Goal: Transaction & Acquisition: Purchase product/service

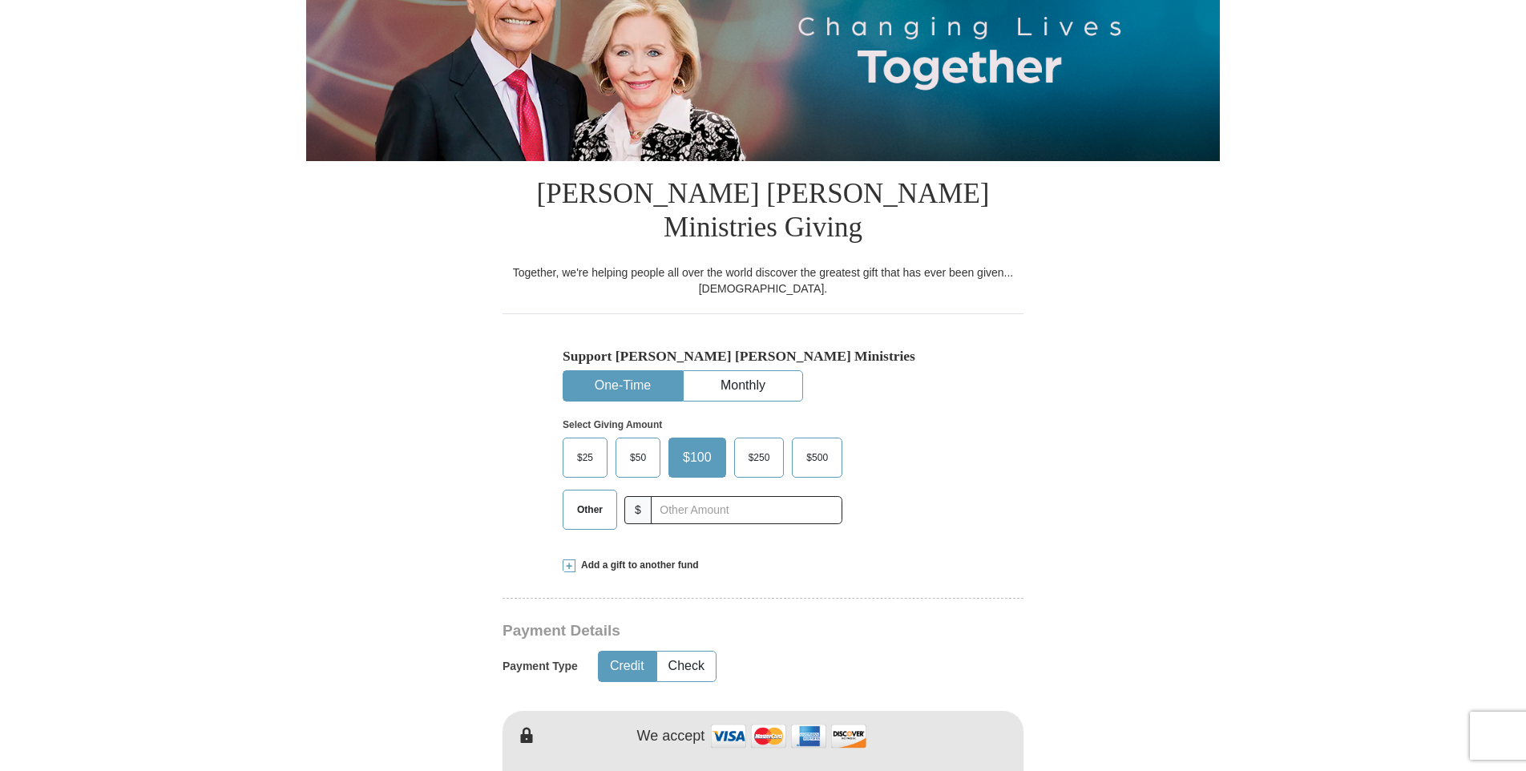
click at [820, 446] on span "$500" at bounding box center [817, 458] width 38 height 24
click at [0, 0] on input "$500" at bounding box center [0, 0] width 0 height 0
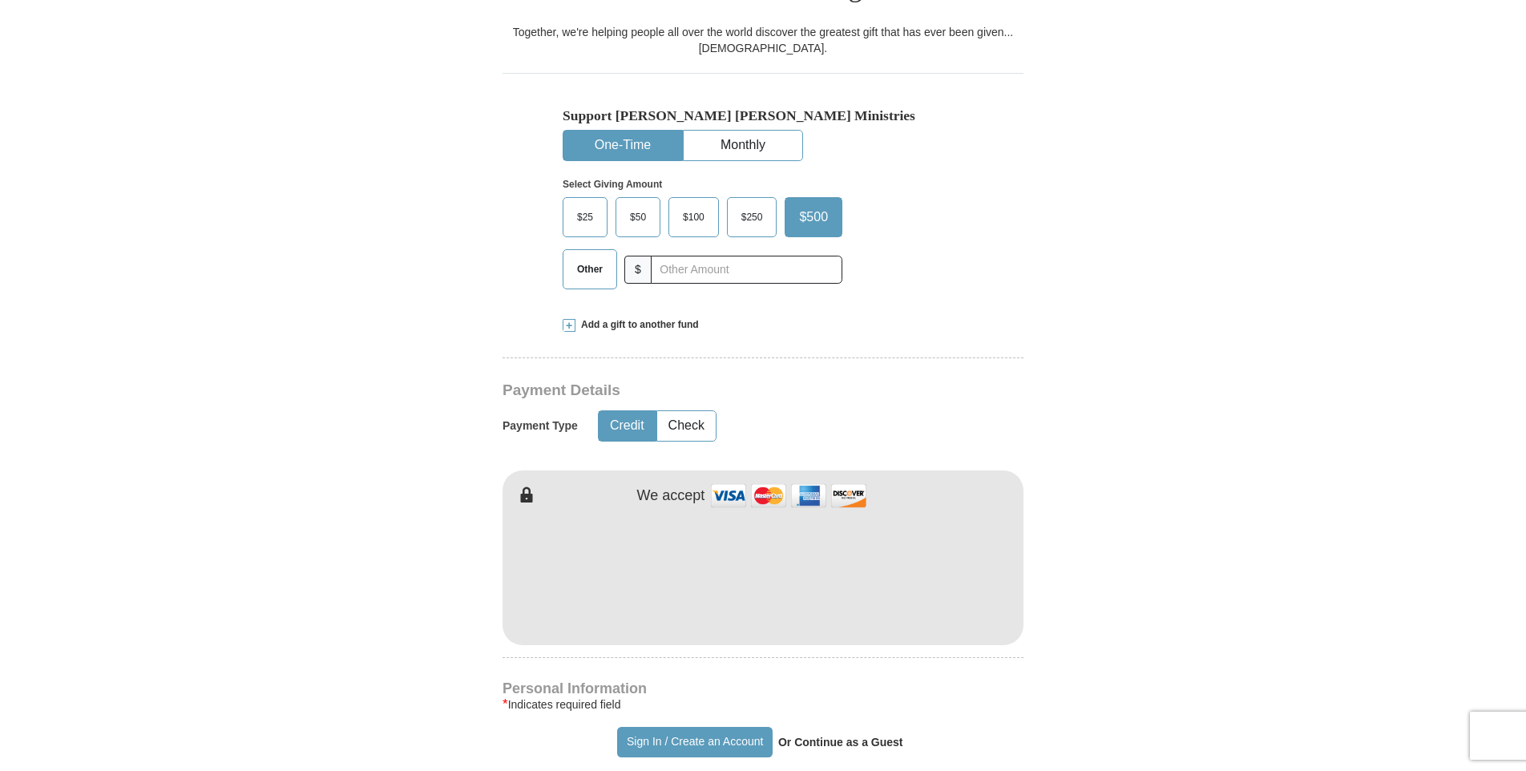
scroll to position [561, 0]
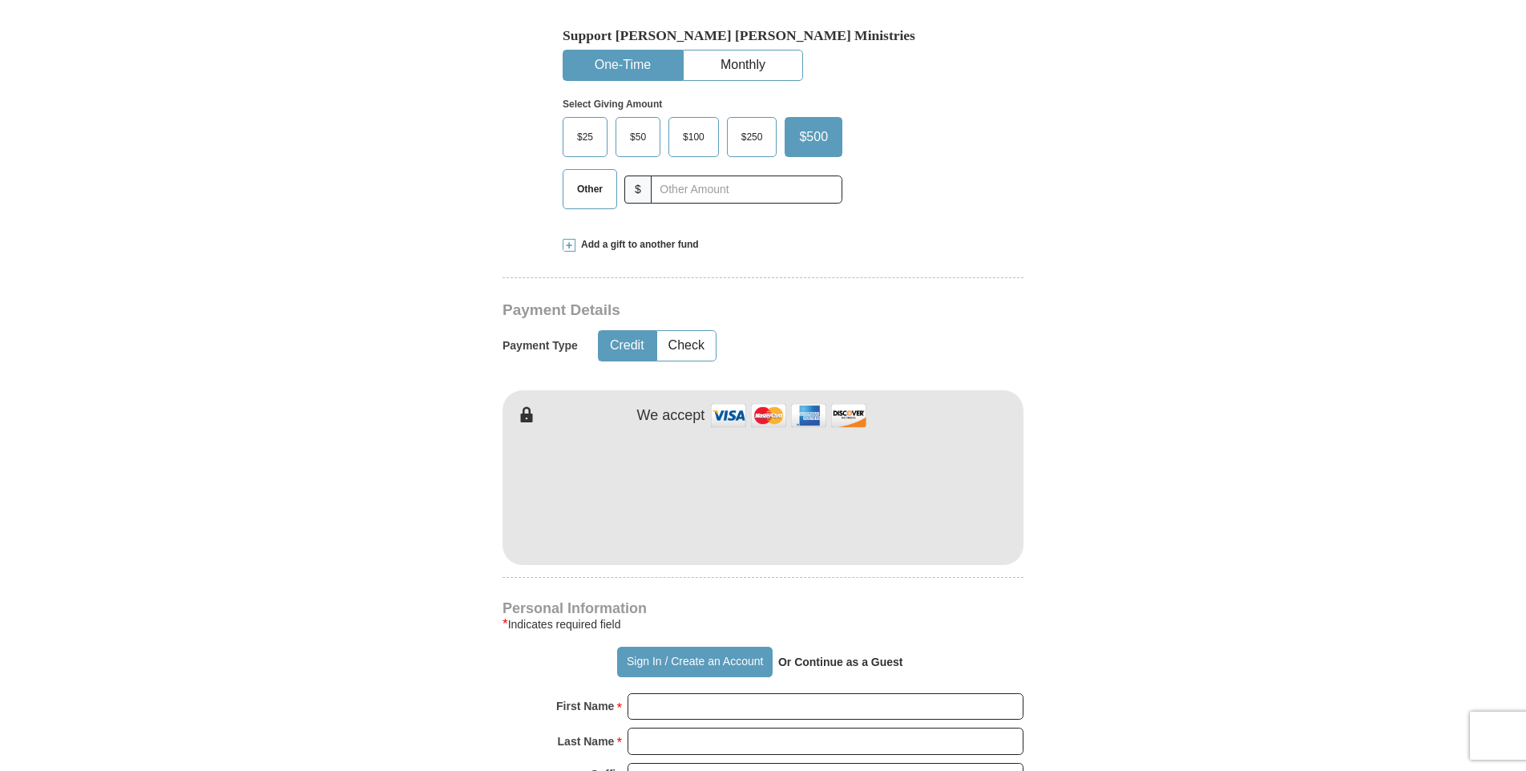
click at [980, 261] on div "Kenneth Copeland Ministries Giving Together, we're helping people all over the …" at bounding box center [763, 676] width 521 height 1673
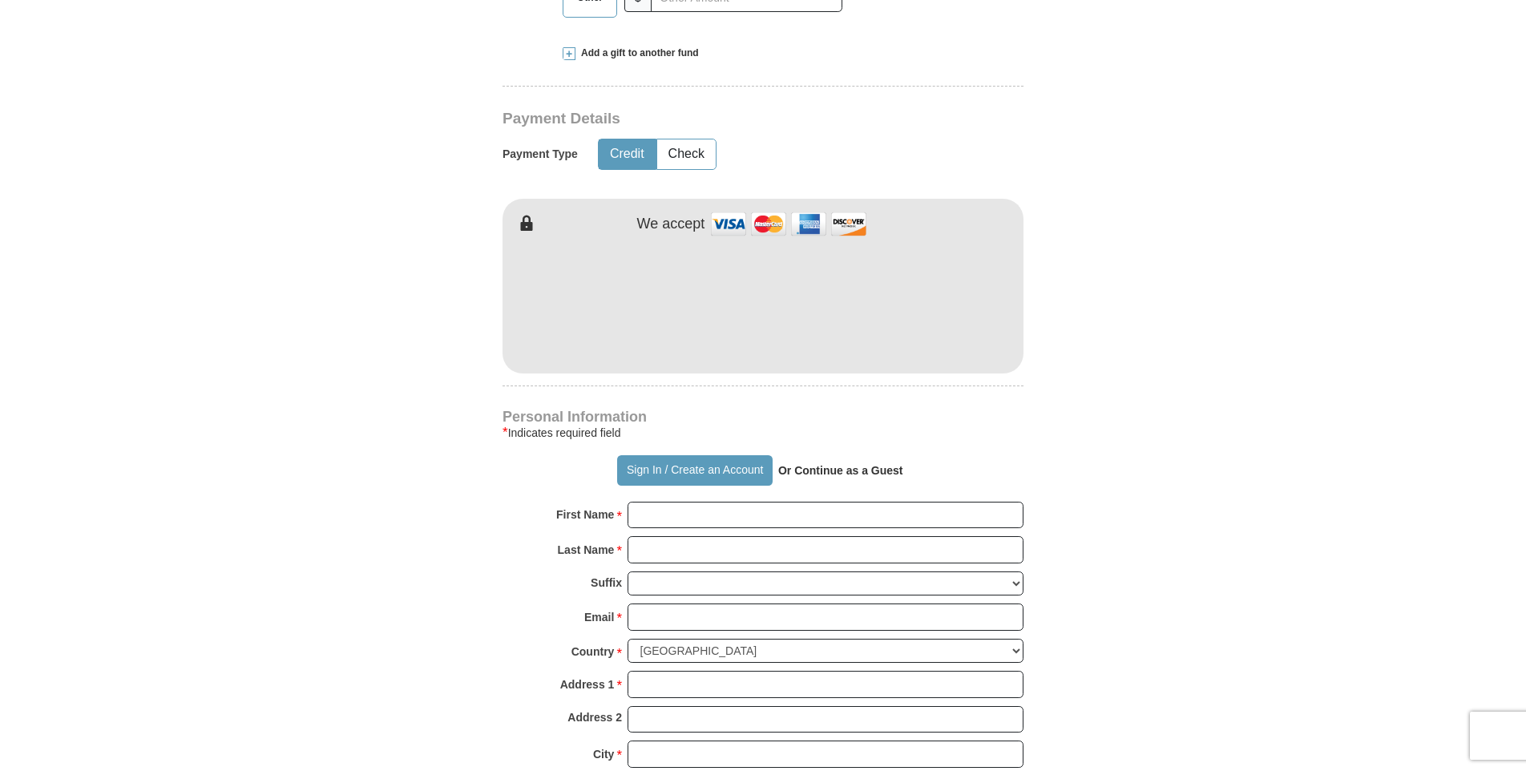
scroll to position [882, 0]
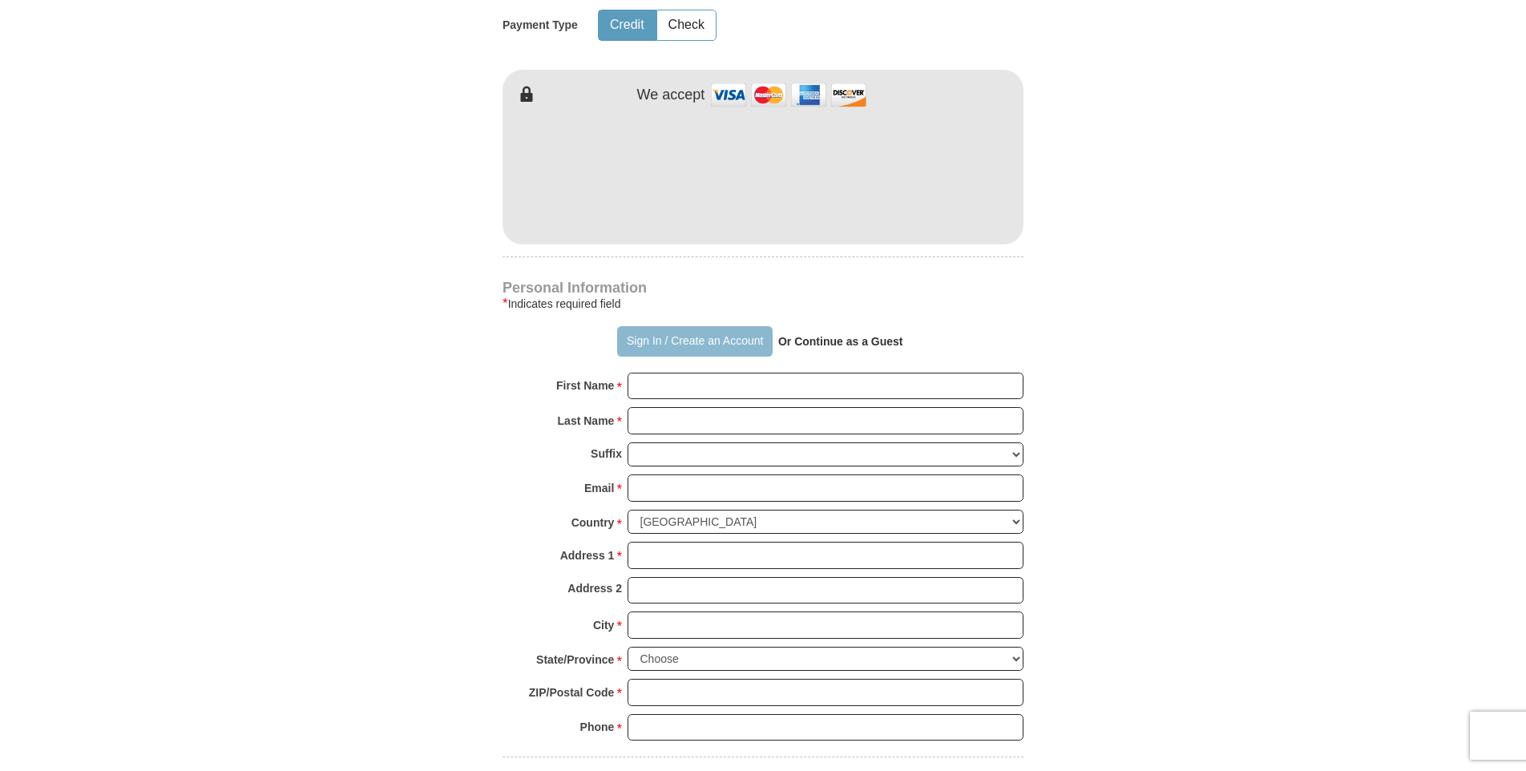
click at [657, 326] on button "Sign In / Create an Account" at bounding box center [694, 341] width 155 height 30
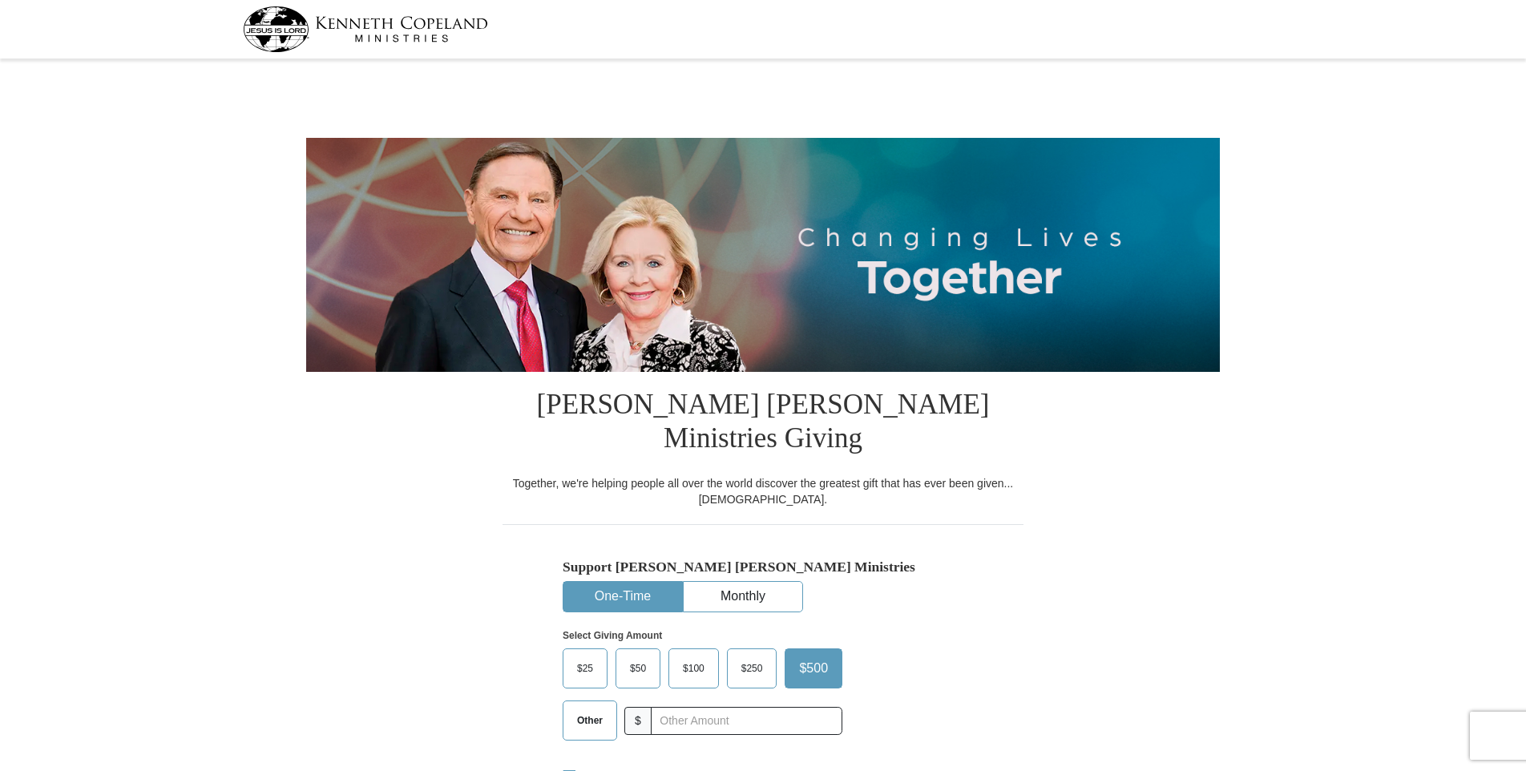
select select "CA"
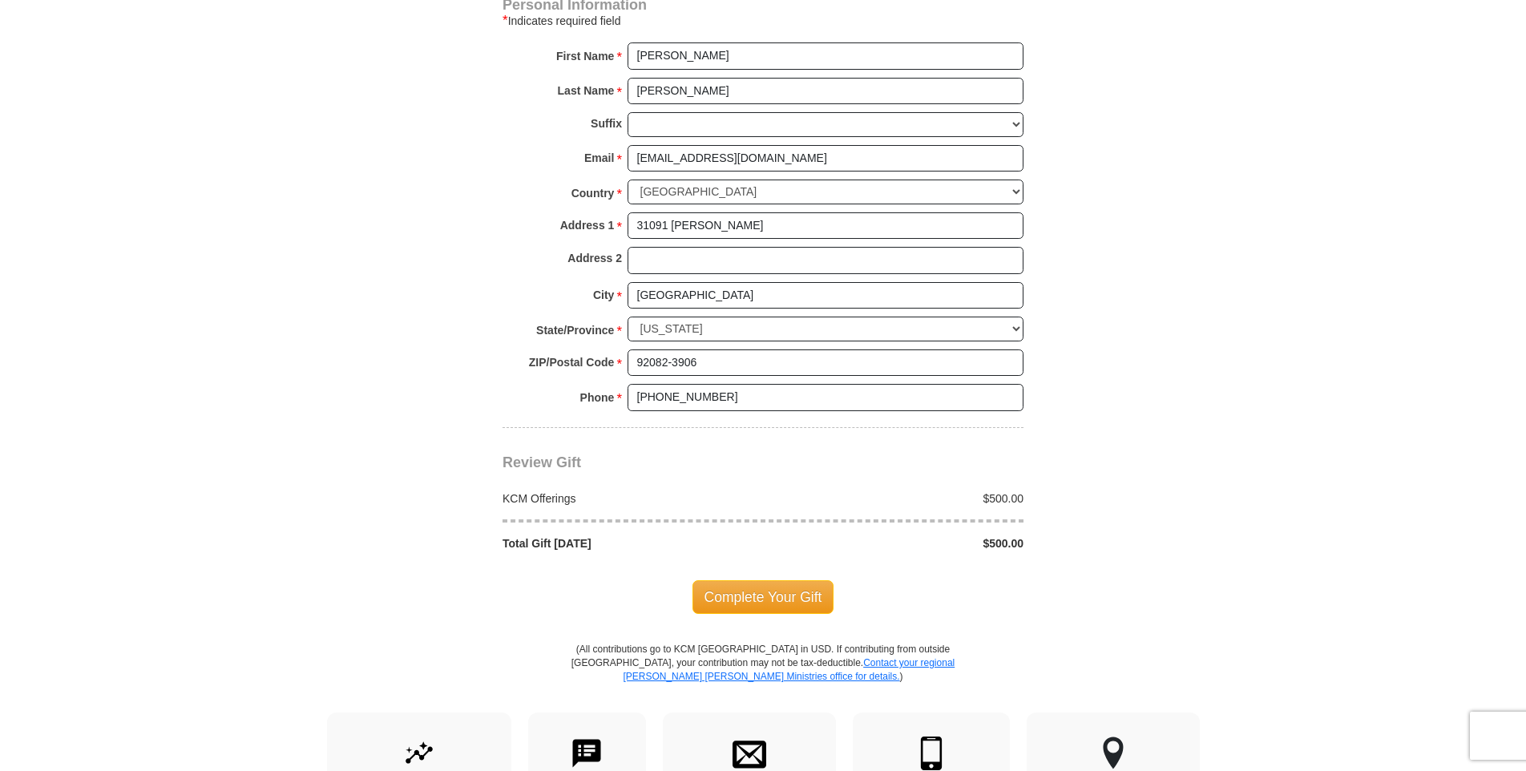
scroll to position [1283, 0]
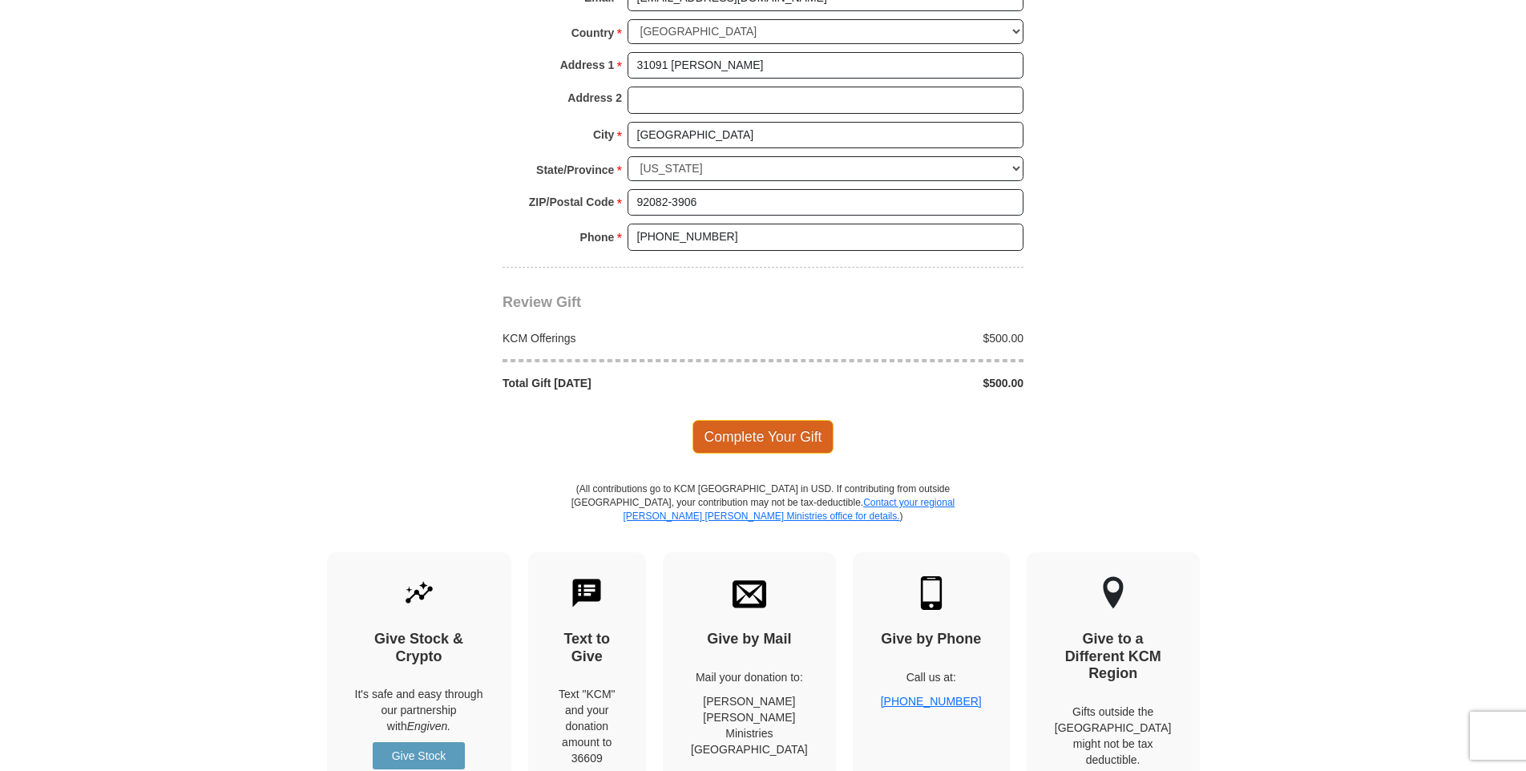
click at [797, 420] on span "Complete Your Gift" at bounding box center [764, 437] width 142 height 34
